Goal: Information Seeking & Learning: Understand process/instructions

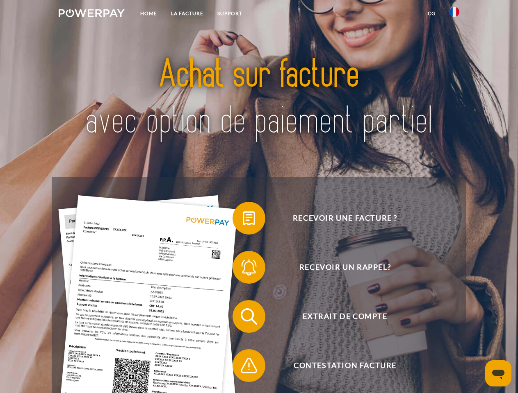
click at [91, 14] on img at bounding box center [92, 13] width 66 height 8
click at [454, 14] on img at bounding box center [454, 12] width 10 height 10
click at [431, 14] on link "CG" at bounding box center [431, 13] width 22 height 15
click at [243, 220] on span at bounding box center [236, 218] width 41 height 41
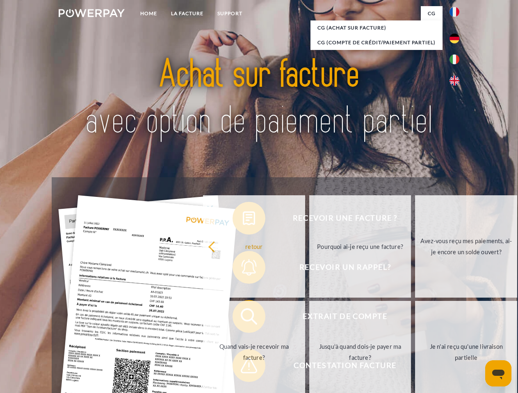
click at [243, 269] on div "retour Pourquoi ai-je reçu une facture? Avez-vous reçu mes paiements, ai-je enc…" at bounding box center [360, 299] width 331 height 211
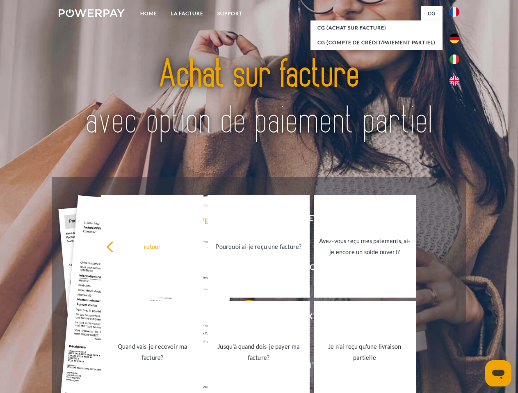
click at [243, 318] on link "Jusqu'à quand dois-je payer ma facture?" at bounding box center [258, 352] width 102 height 102
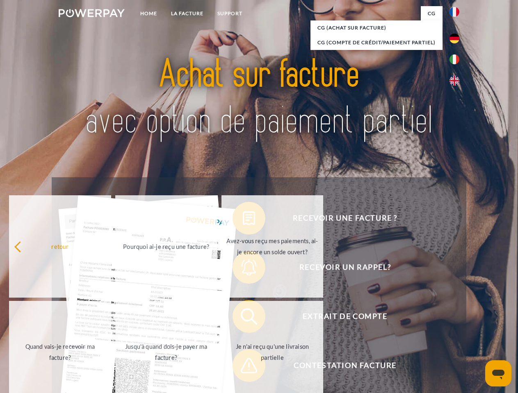
click at [243, 368] on span at bounding box center [236, 365] width 41 height 41
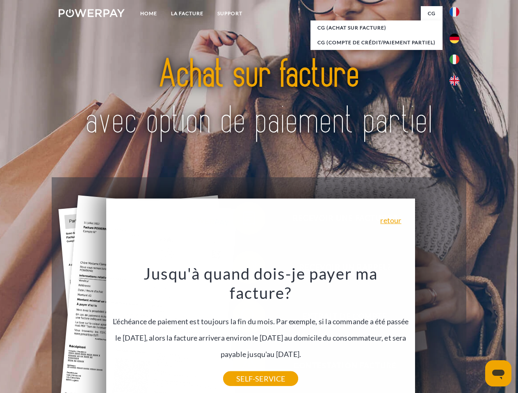
click at [498, 374] on icon "Ouvrir la fenêtre de messagerie" at bounding box center [498, 375] width 12 height 10
